Goal: Navigation & Orientation: Understand site structure

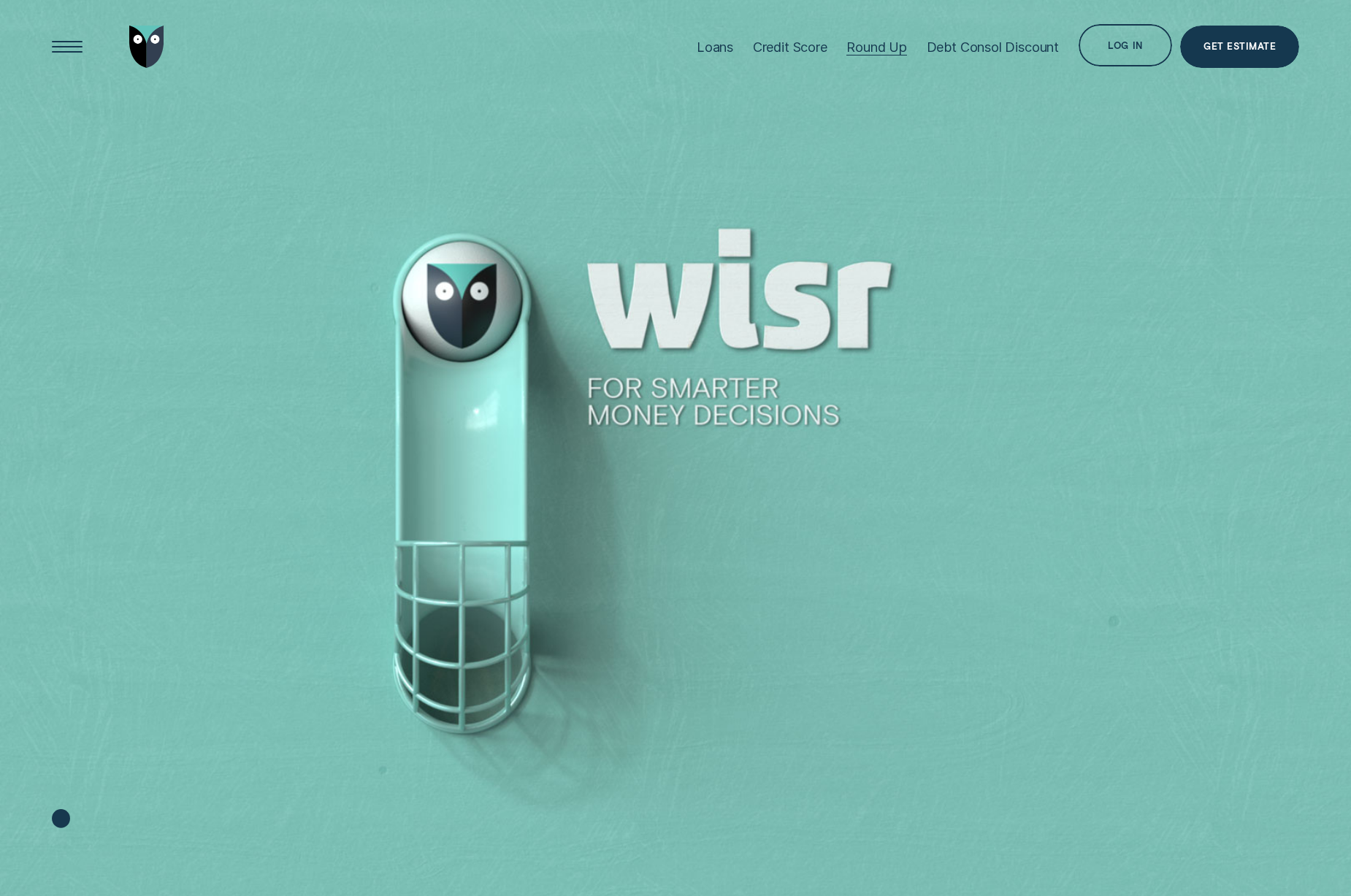
click at [886, 49] on div "Round Up" at bounding box center [876, 46] width 61 height 16
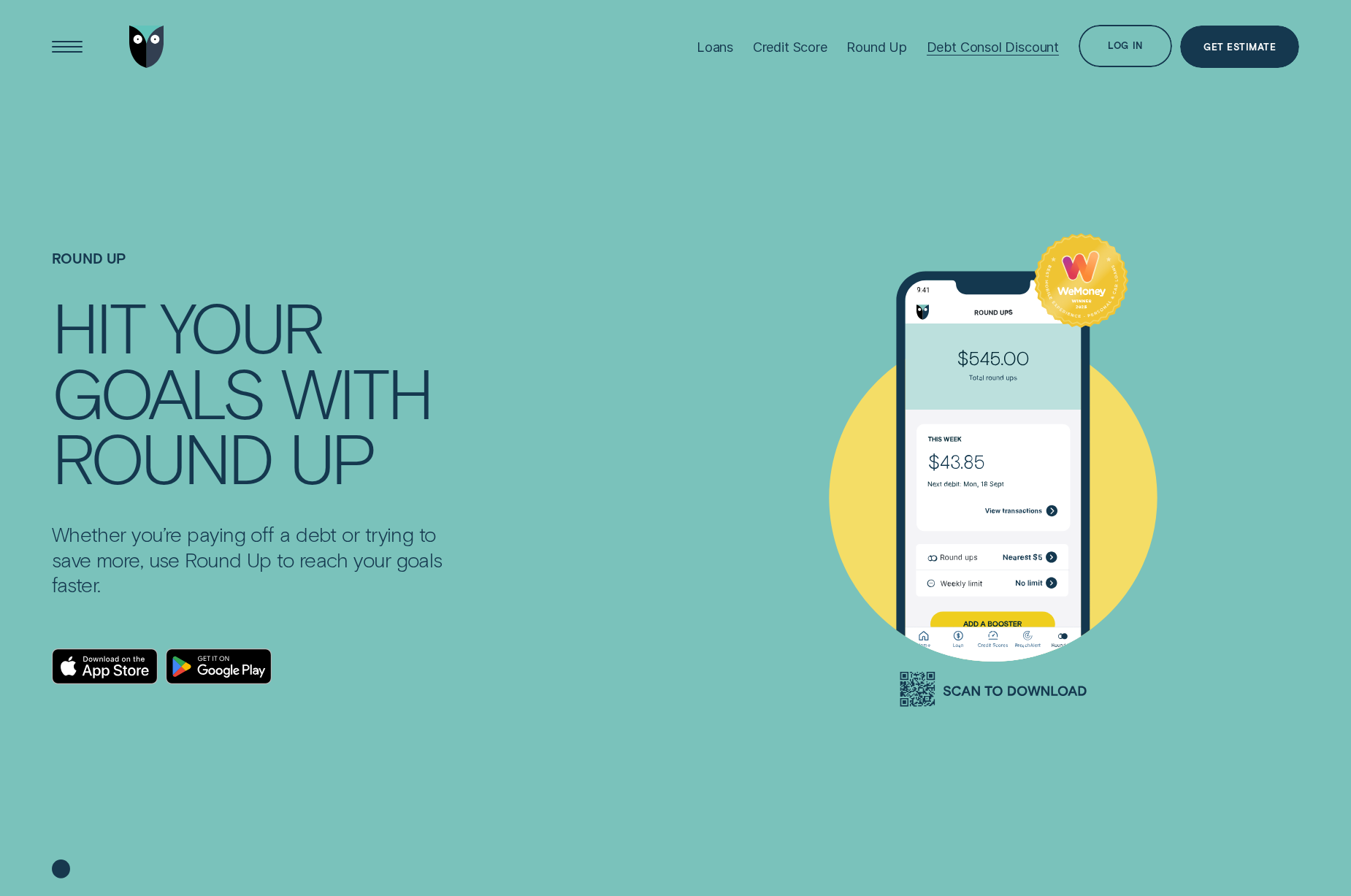
click at [993, 46] on div "Debt Consol Discount" at bounding box center [993, 46] width 132 height 16
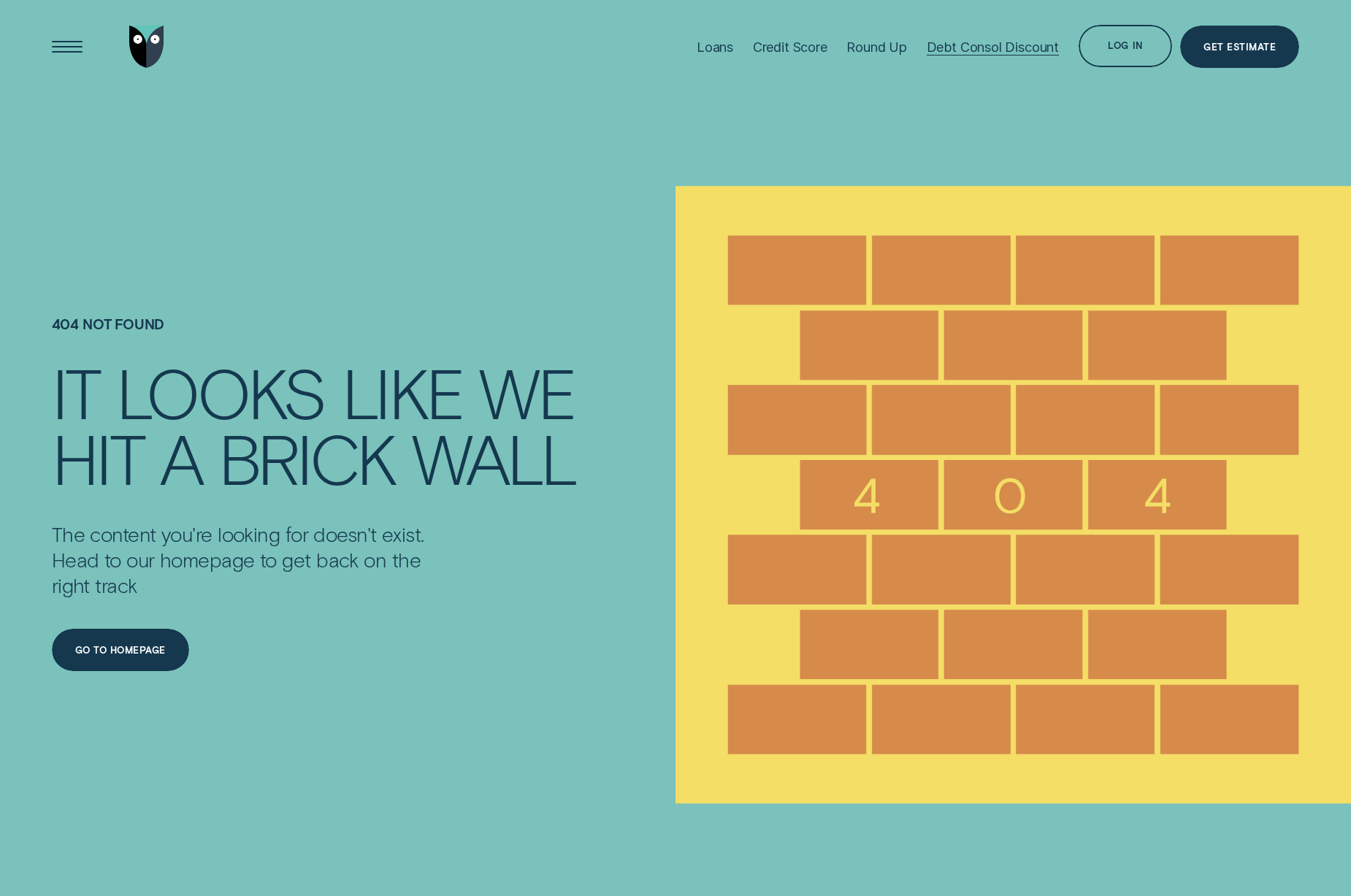
click at [984, 44] on div "Debt Consol Discount" at bounding box center [993, 46] width 132 height 16
click at [778, 48] on div "Credit Score" at bounding box center [790, 46] width 74 height 16
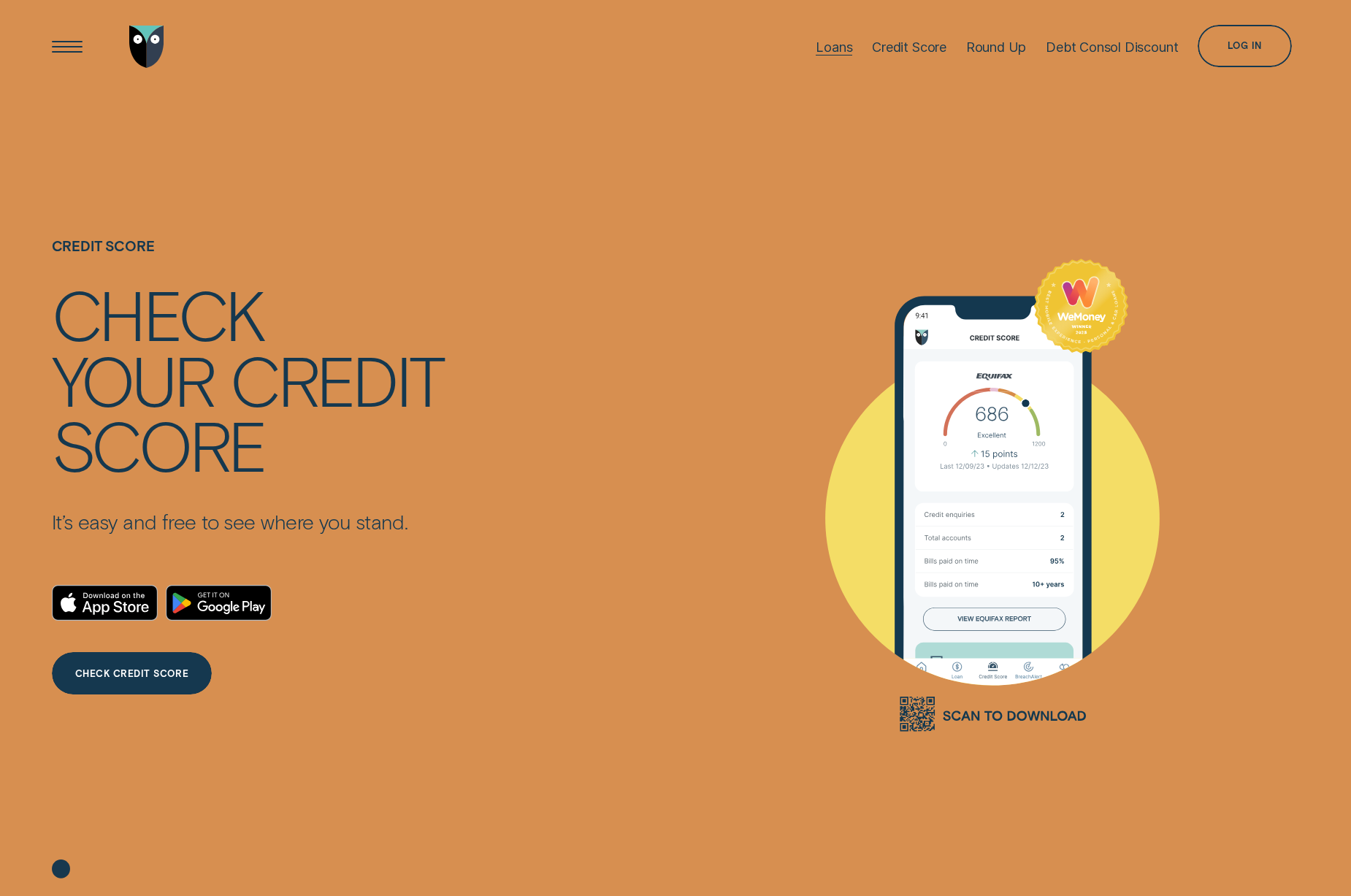
click at [824, 49] on div "Loans" at bounding box center [834, 46] width 37 height 16
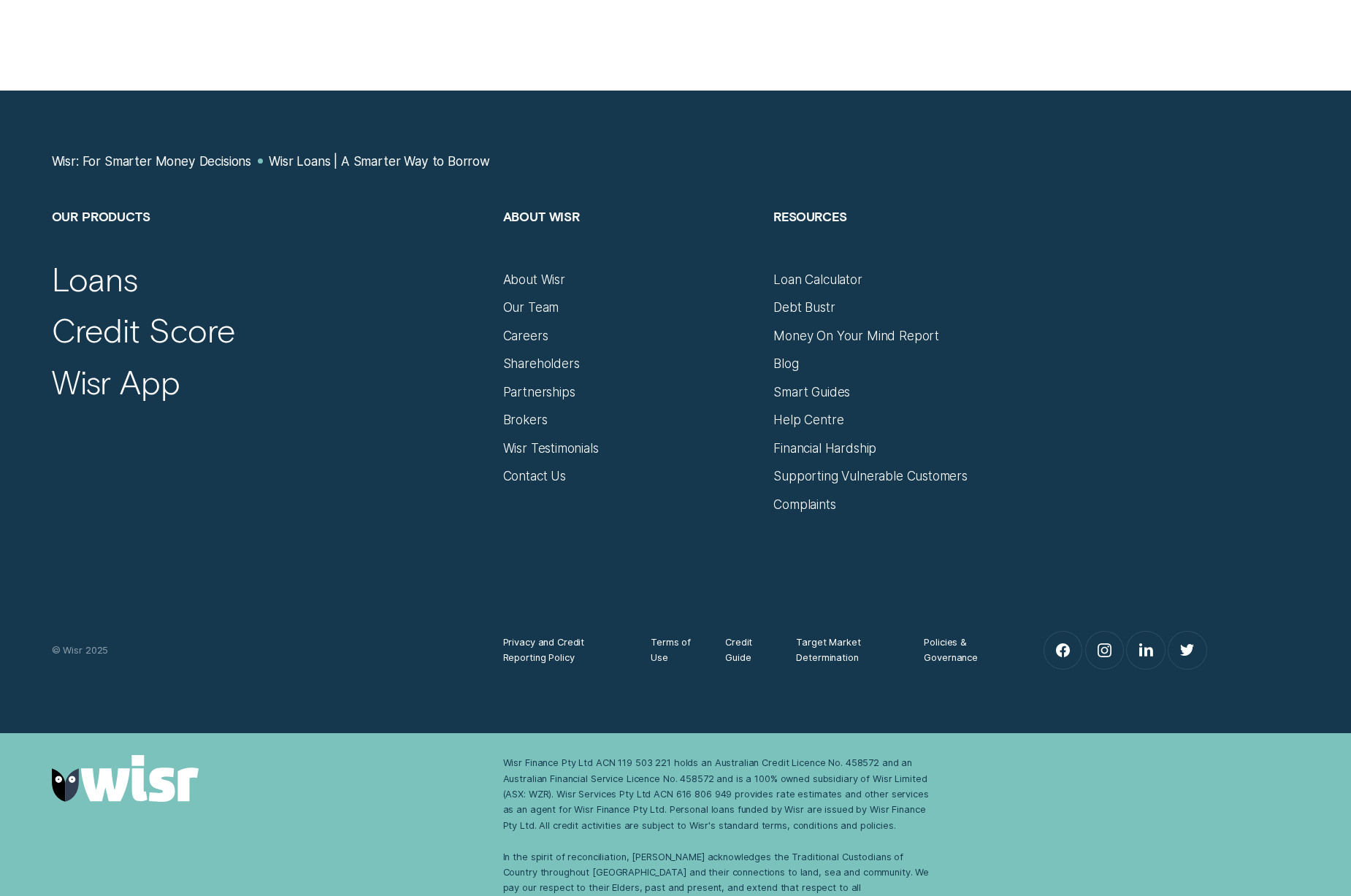
scroll to position [7333, 0]
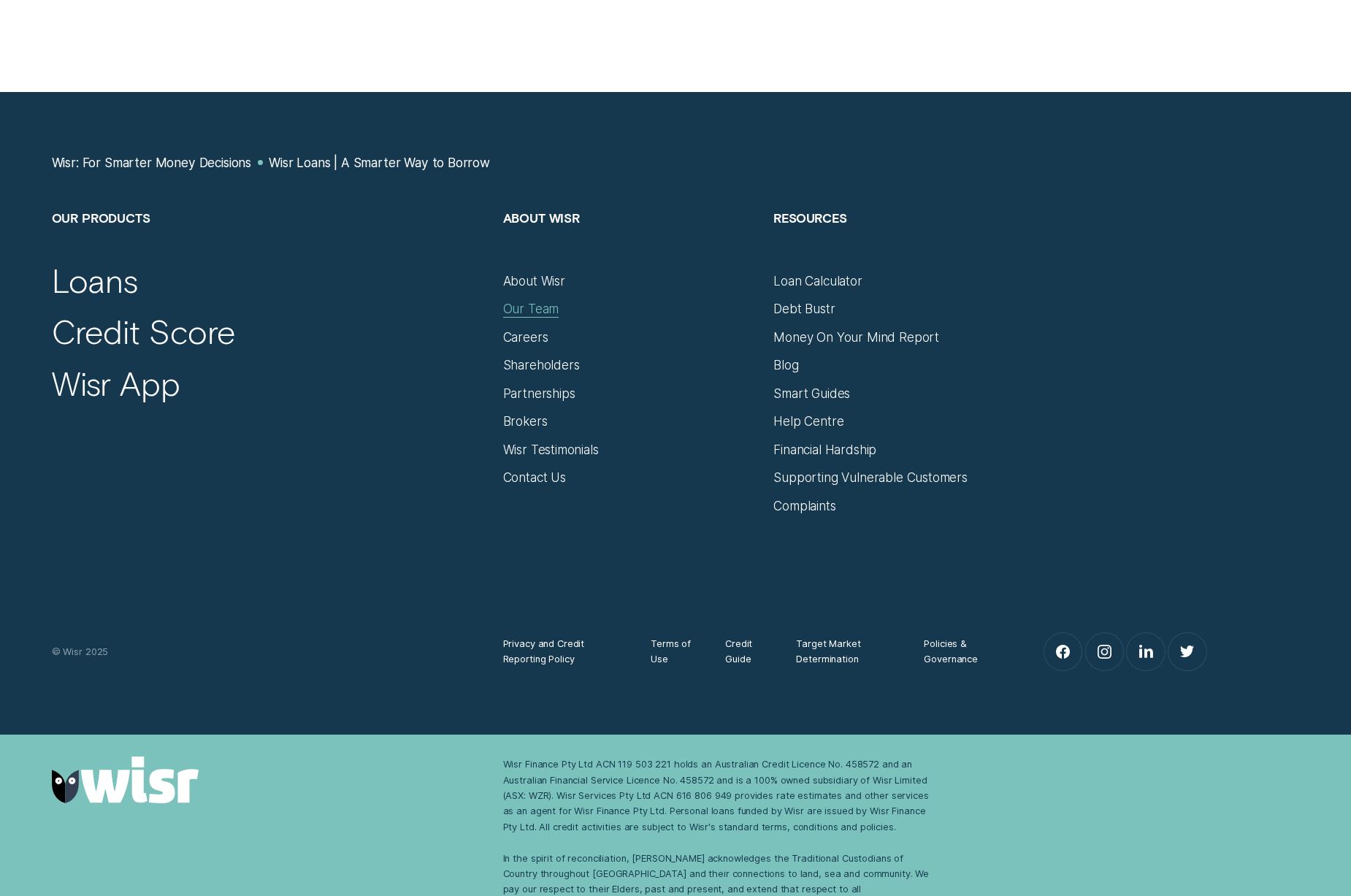
click at [534, 300] on div "Our Team" at bounding box center [531, 308] width 56 height 15
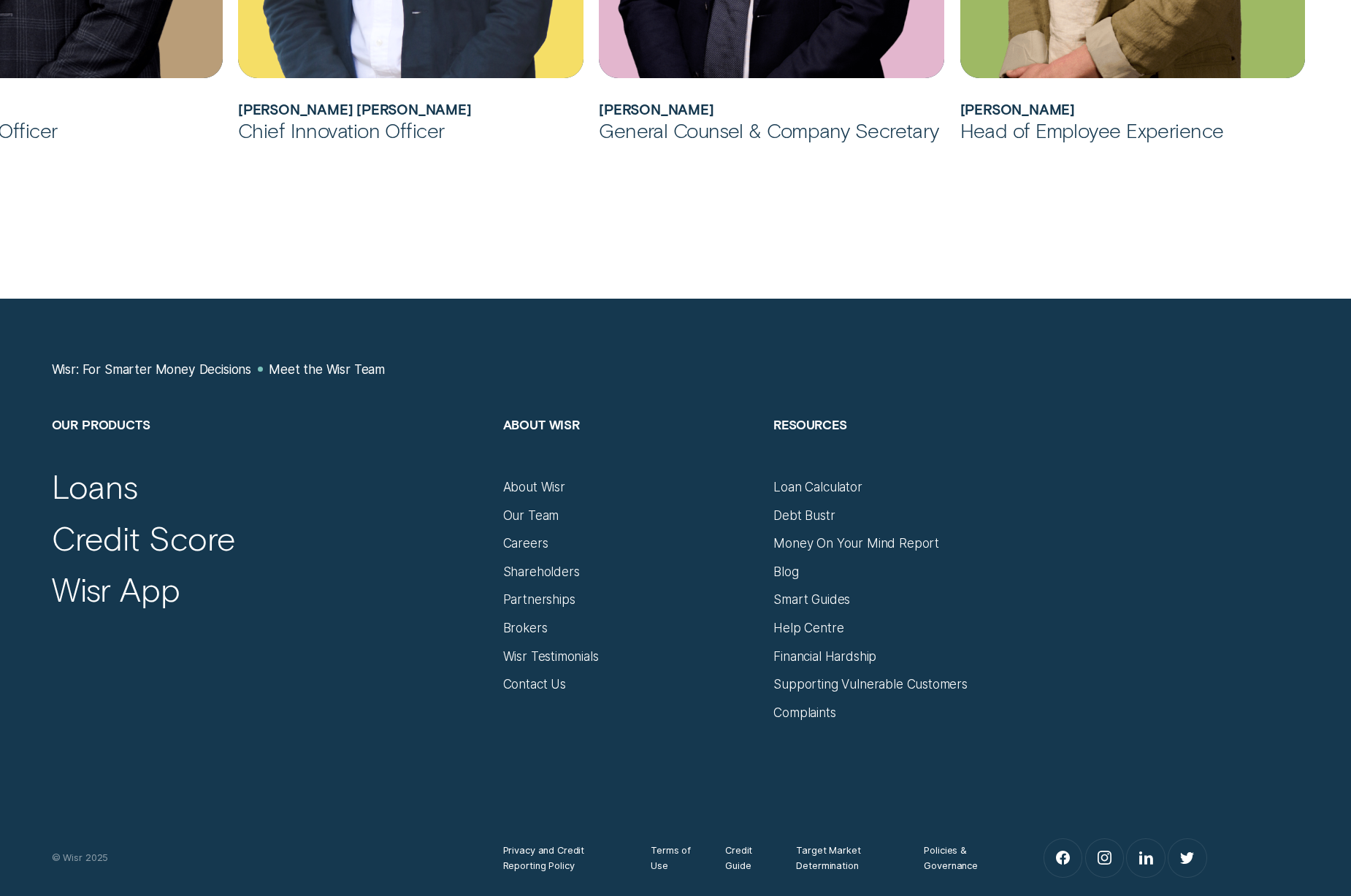
scroll to position [1718, 0]
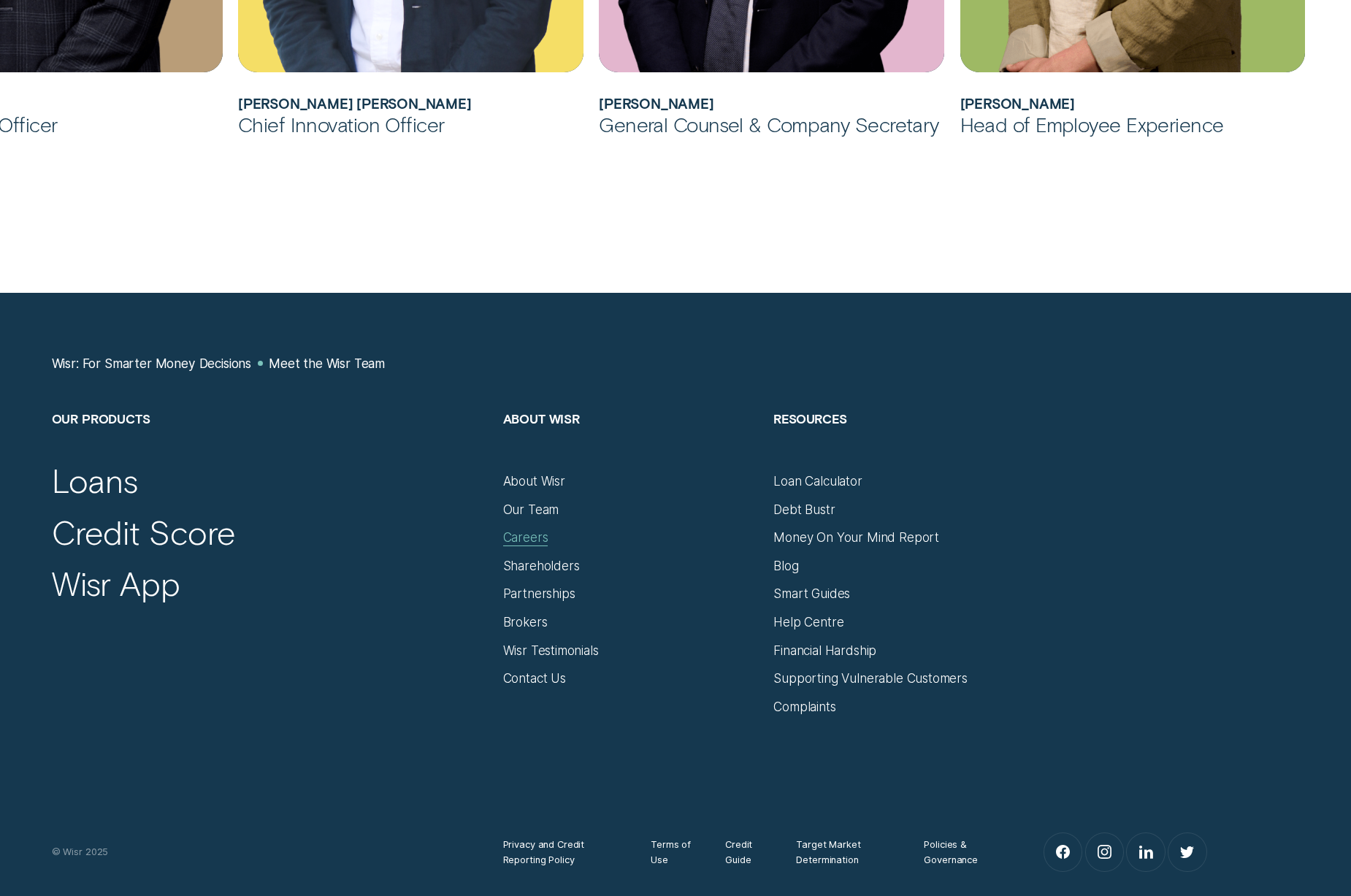
click at [519, 533] on div "Careers" at bounding box center [525, 537] width 45 height 15
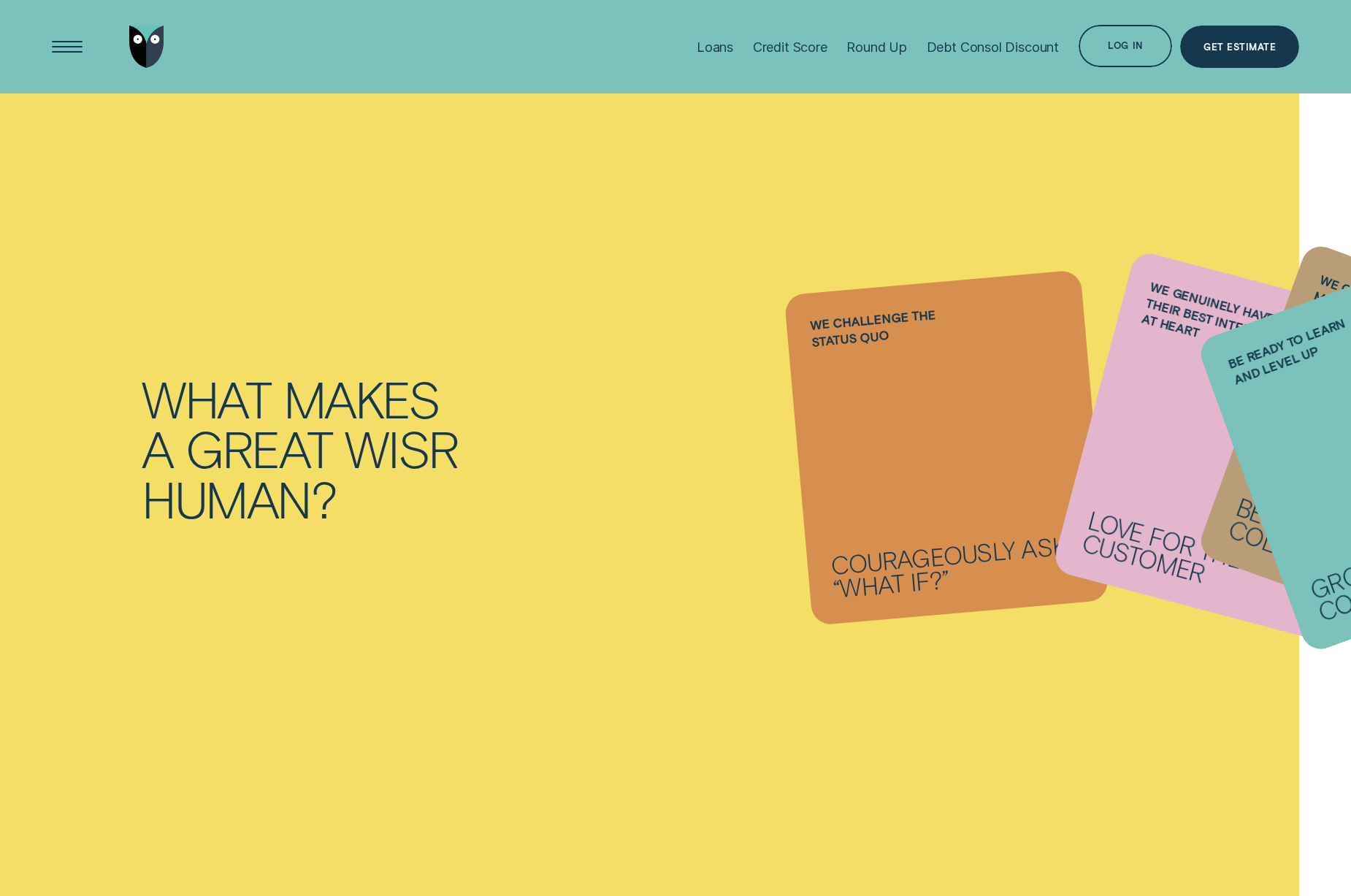
scroll to position [2732, 0]
